Goal: Task Accomplishment & Management: Manage account settings

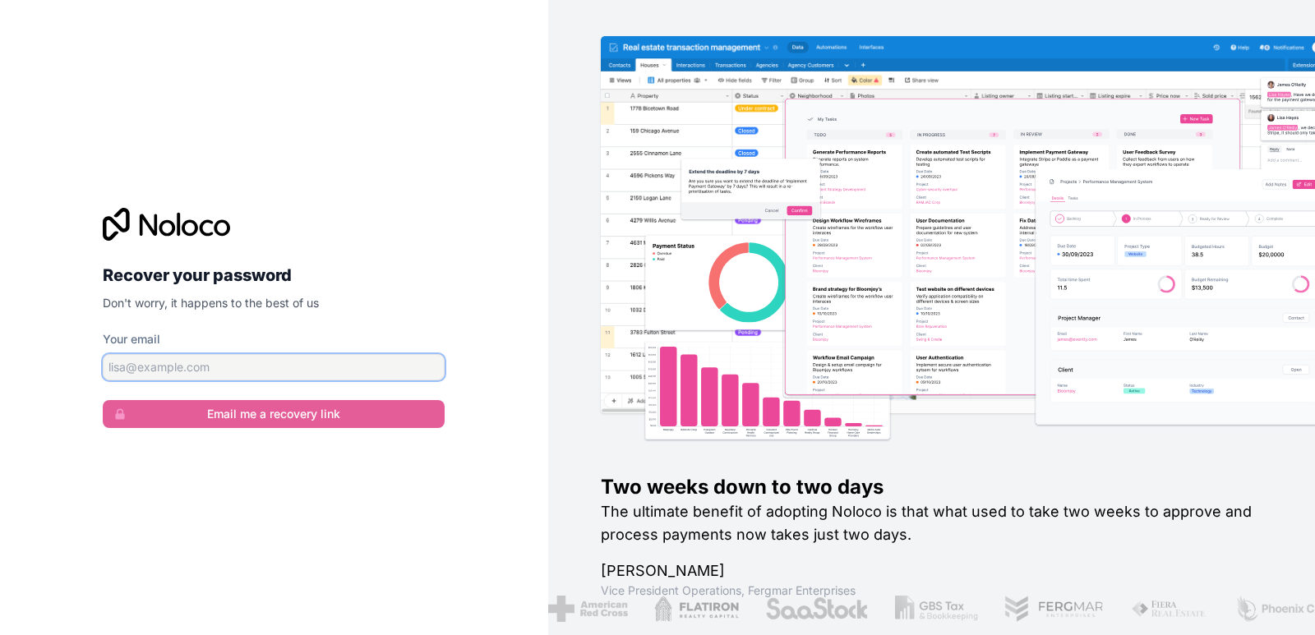
click at [211, 369] on input "Your email" at bounding box center [274, 367] width 342 height 26
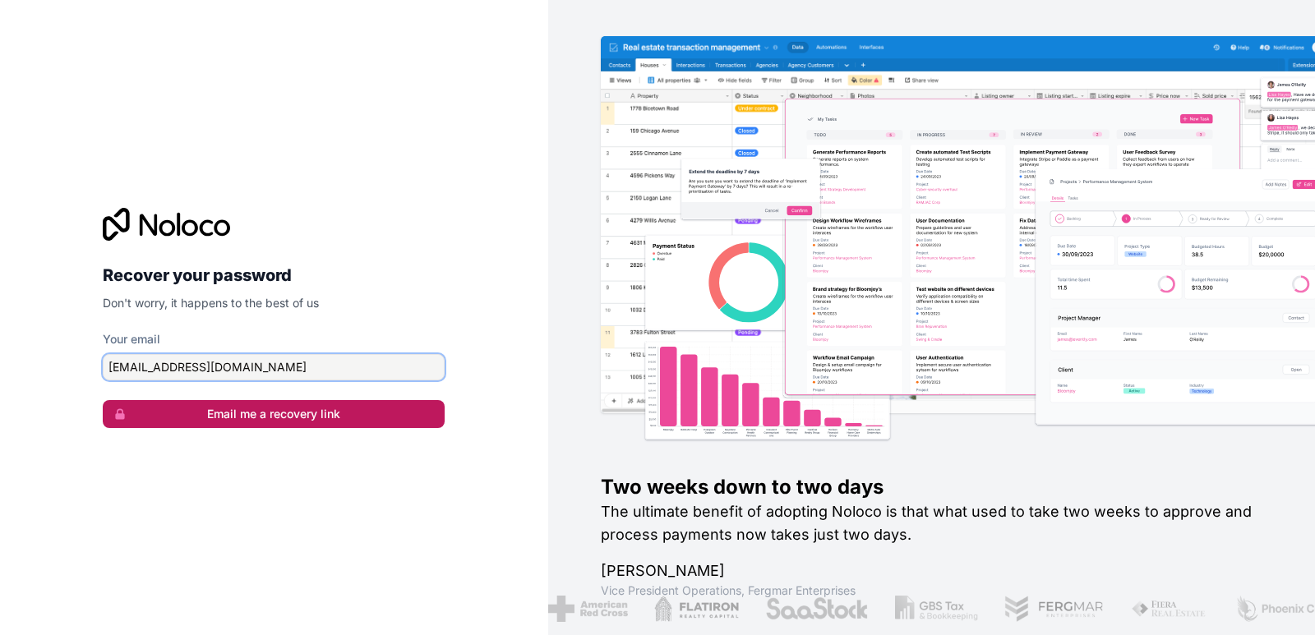
type input "[EMAIL_ADDRESS][DOMAIN_NAME]"
click at [334, 415] on button "Email me a recovery link" at bounding box center [274, 414] width 342 height 28
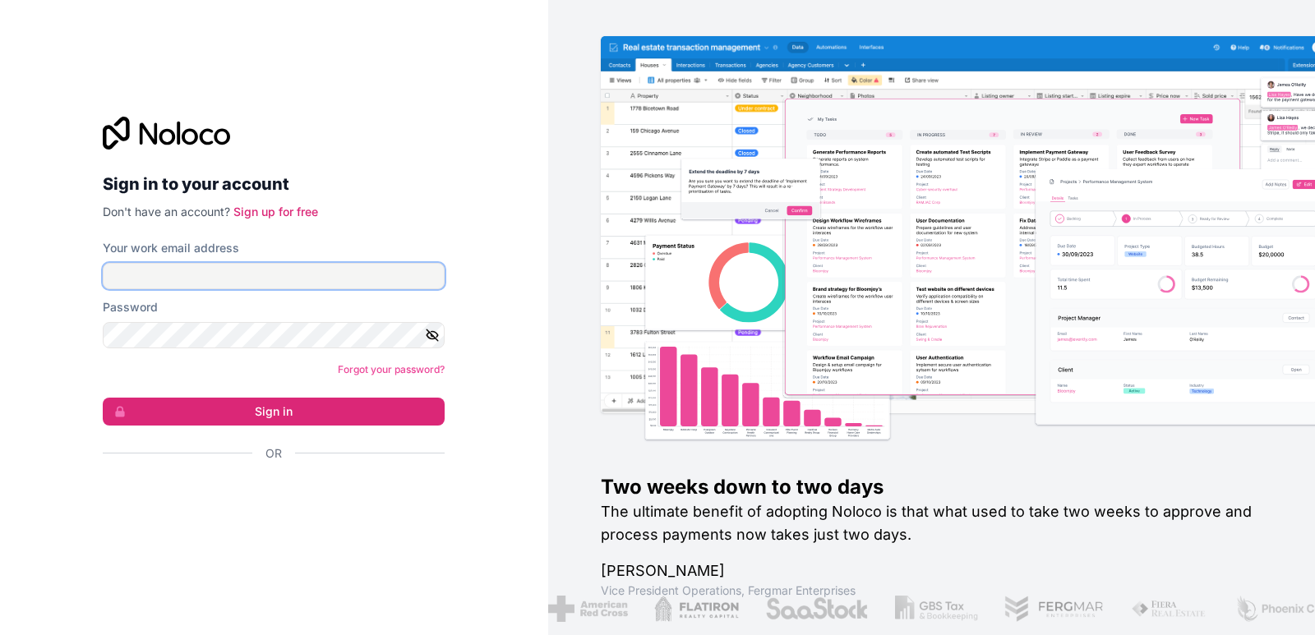
click at [272, 279] on input "Your work email address" at bounding box center [274, 276] width 342 height 26
type input "[EMAIL_ADDRESS][DOMAIN_NAME]"
click at [103, 398] on button "Sign in" at bounding box center [274, 412] width 342 height 28
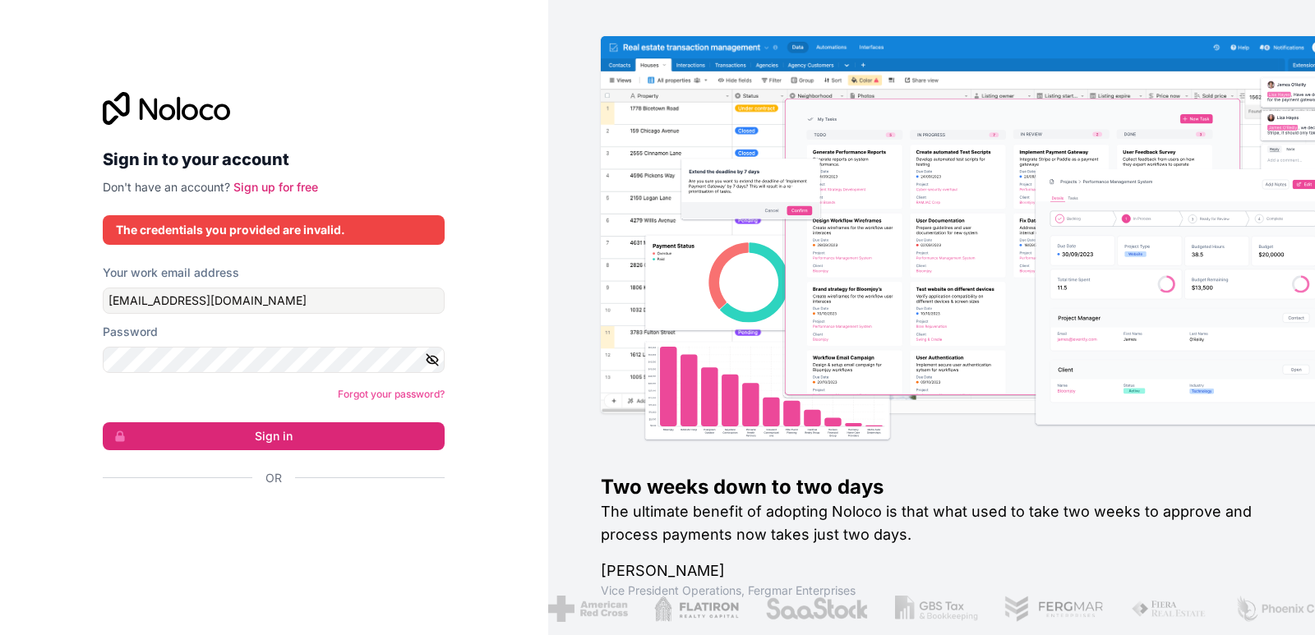
click at [430, 357] on icon "button" at bounding box center [433, 360] width 12 height 12
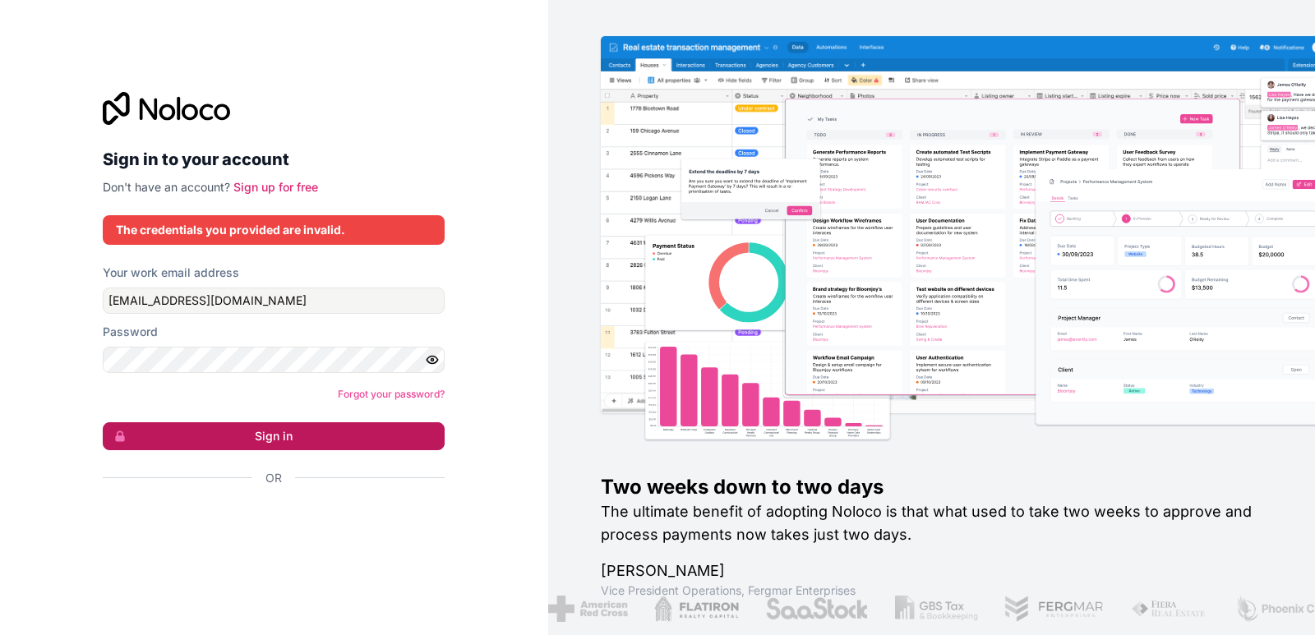
click at [291, 433] on button "Sign in" at bounding box center [274, 436] width 342 height 28
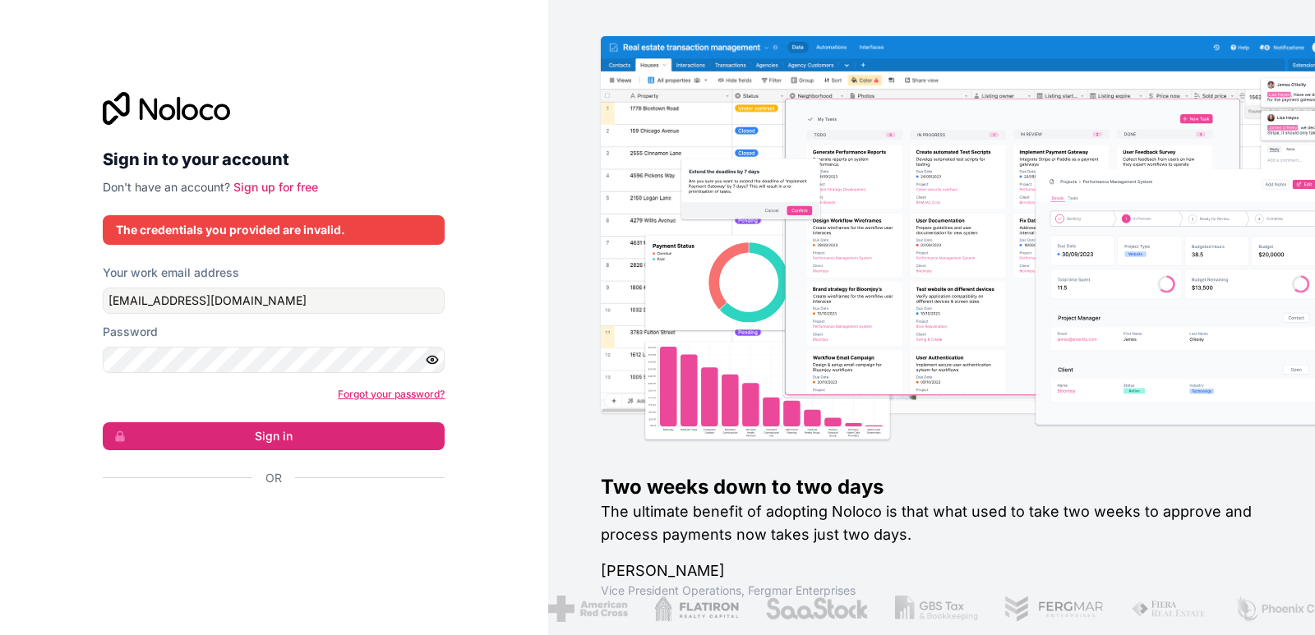
click at [385, 399] on link "Forgot your password?" at bounding box center [391, 394] width 107 height 12
